Goal: Find specific page/section: Find specific page/section

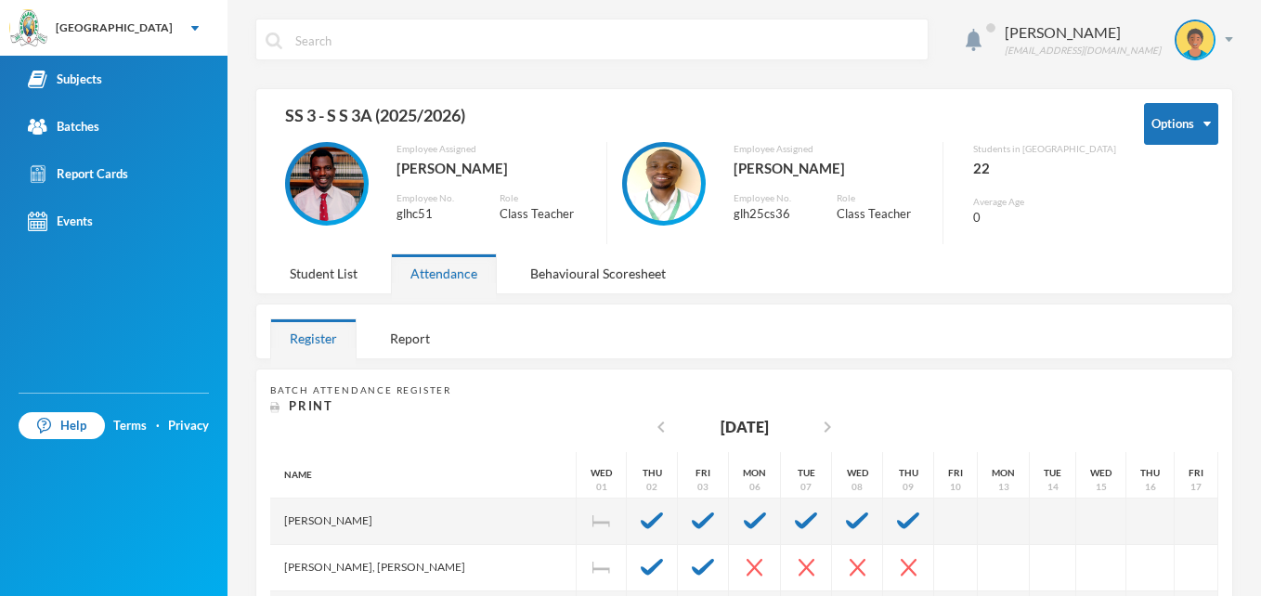
scroll to position [664, 0]
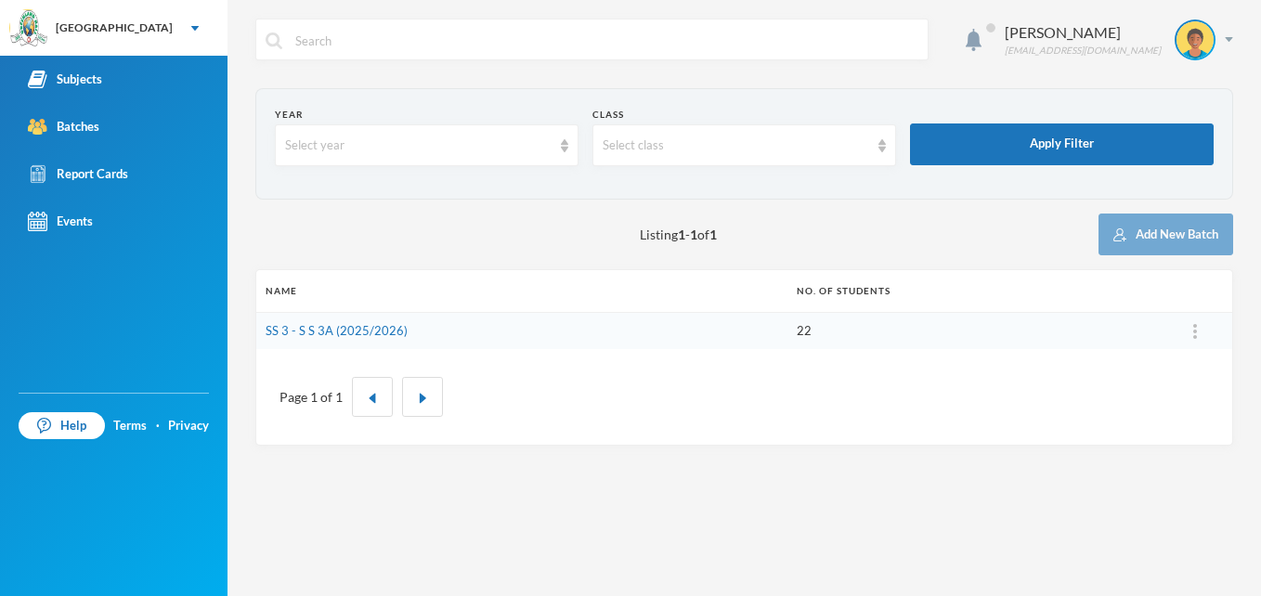
click at [329, 328] on link "SS 3 - S S 3A (2025/2026)" at bounding box center [337, 330] width 142 height 15
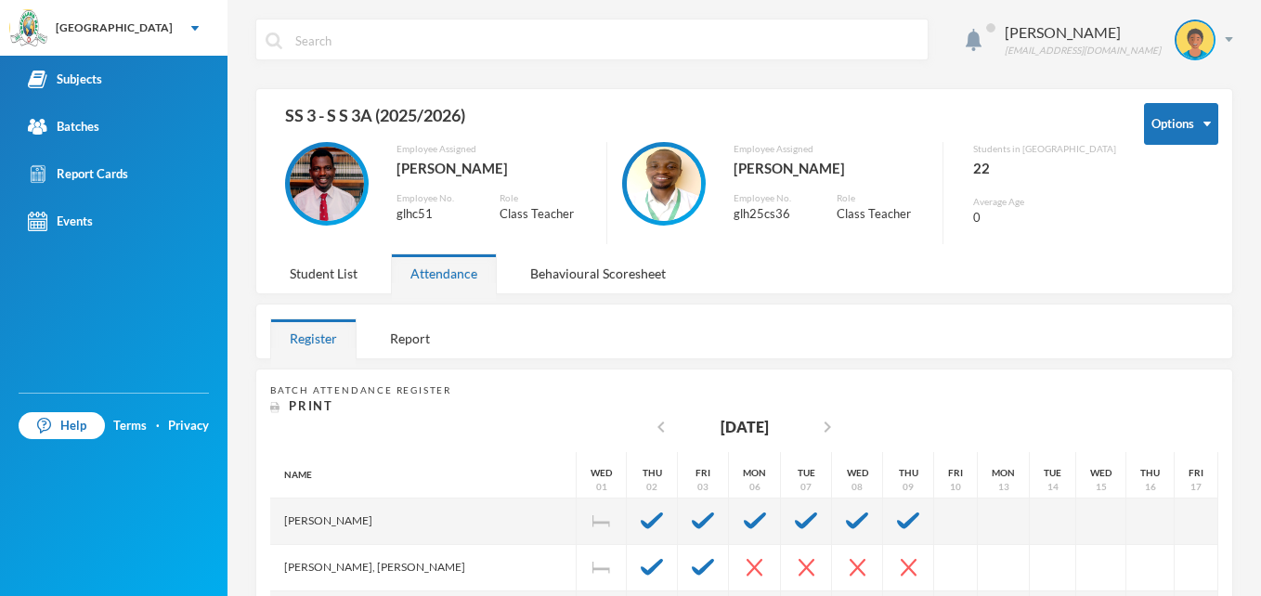
click at [304, 273] on div "Student List" at bounding box center [323, 273] width 107 height 40
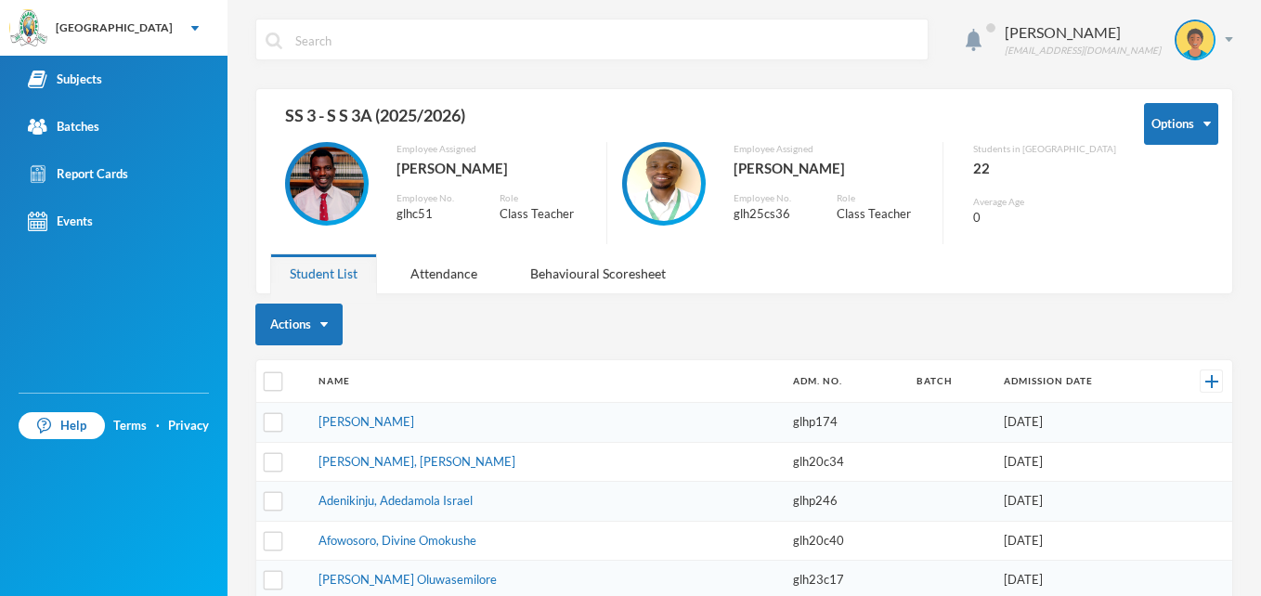
click at [431, 270] on div "Attendance" at bounding box center [444, 273] width 106 height 40
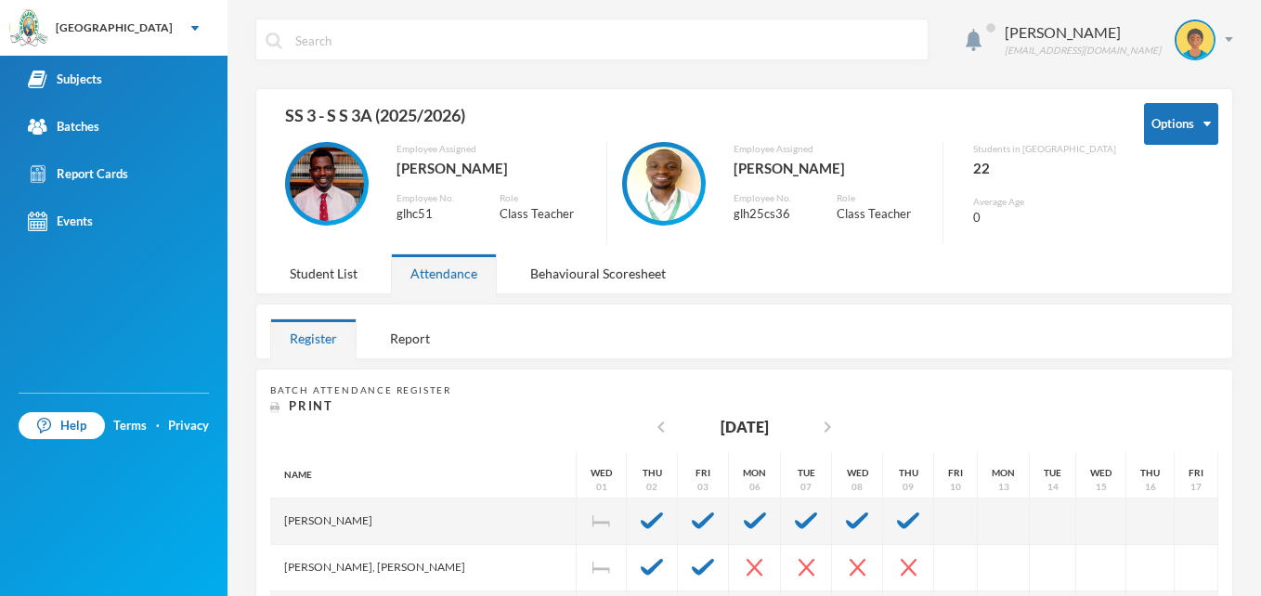
click at [104, 73] on link "Subjects" at bounding box center [113, 79] width 227 height 47
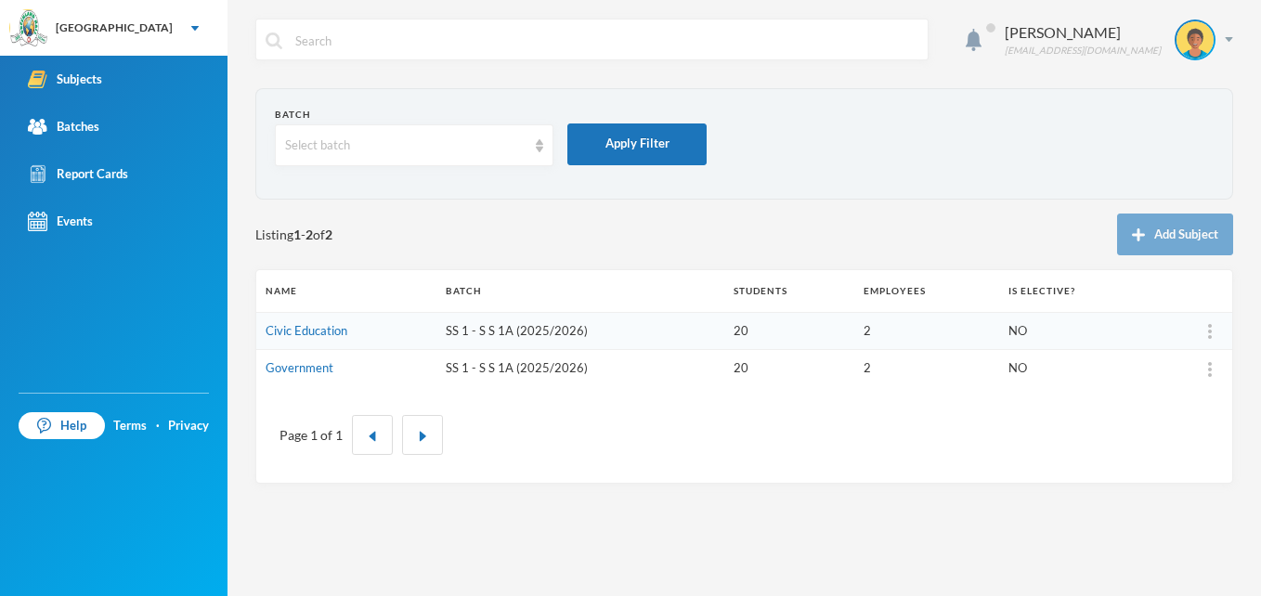
click at [311, 366] on link "Government" at bounding box center [300, 367] width 68 height 15
click at [1110, 228] on div "Listing 1 - 2 of 2 Add Subject" at bounding box center [744, 235] width 978 height 42
click at [461, 149] on div "Select batch" at bounding box center [405, 145] width 241 height 19
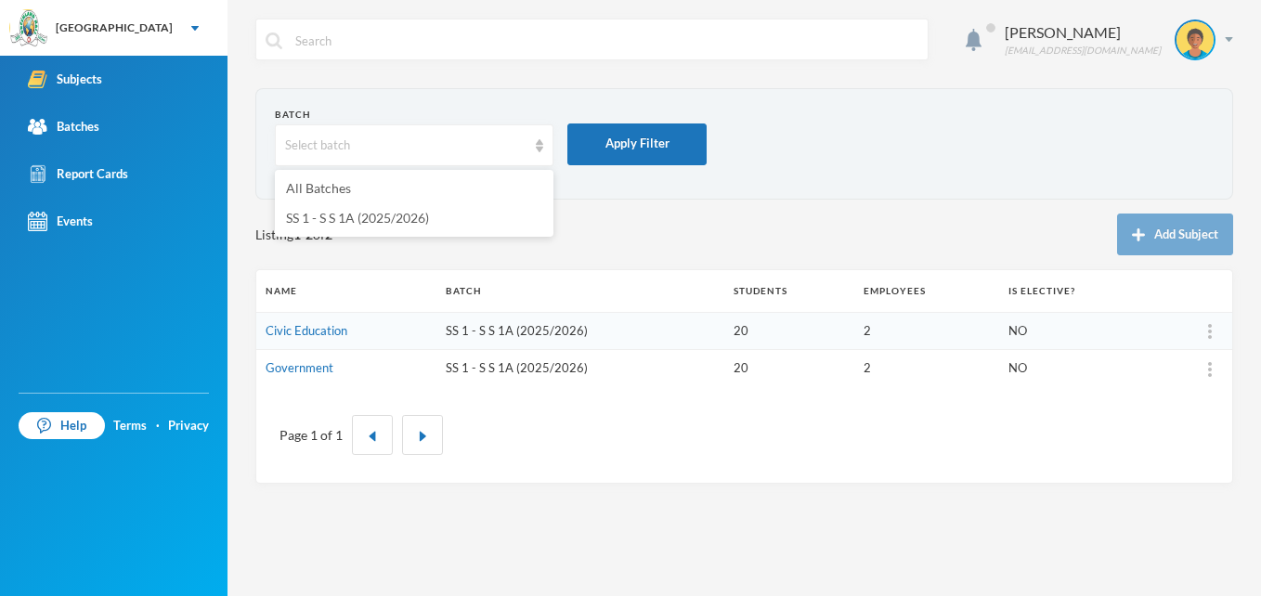
click at [461, 149] on div "Select batch" at bounding box center [405, 145] width 241 height 19
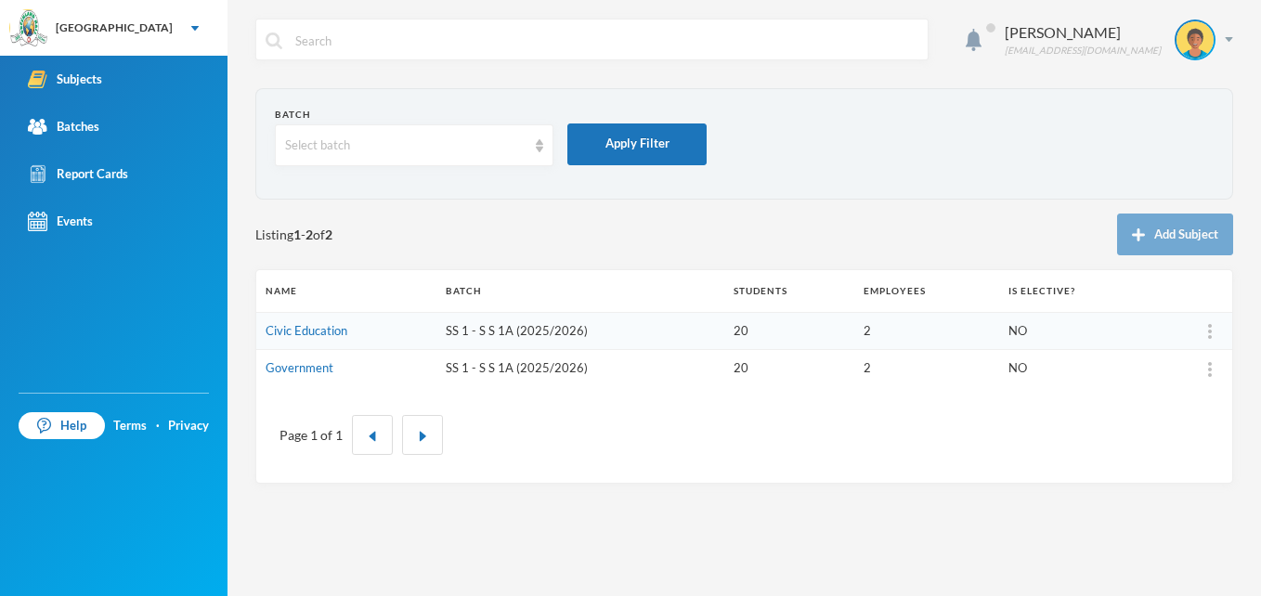
click at [304, 328] on link "Civic Education" at bounding box center [307, 330] width 82 height 15
